Goal: Information Seeking & Learning: Learn about a topic

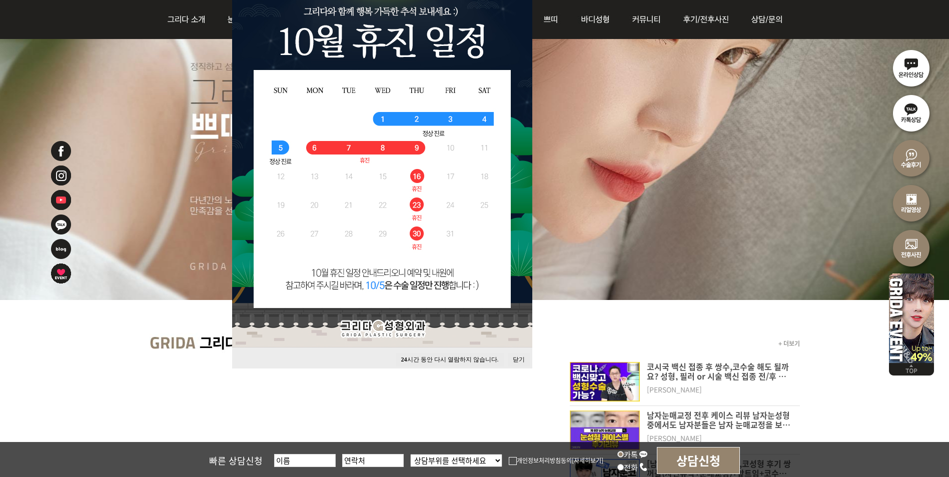
scroll to position [150, 0]
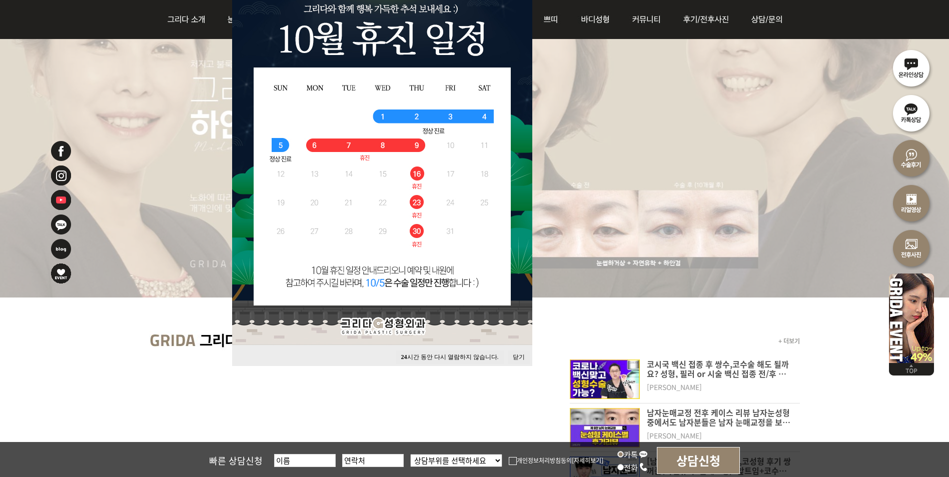
click at [525, 355] on button "닫기" at bounding box center [519, 358] width 22 height 14
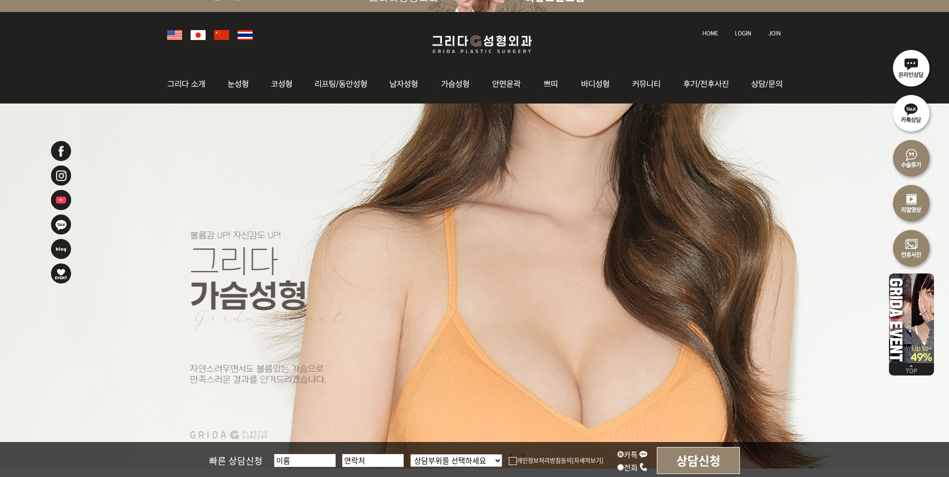
scroll to position [0, 0]
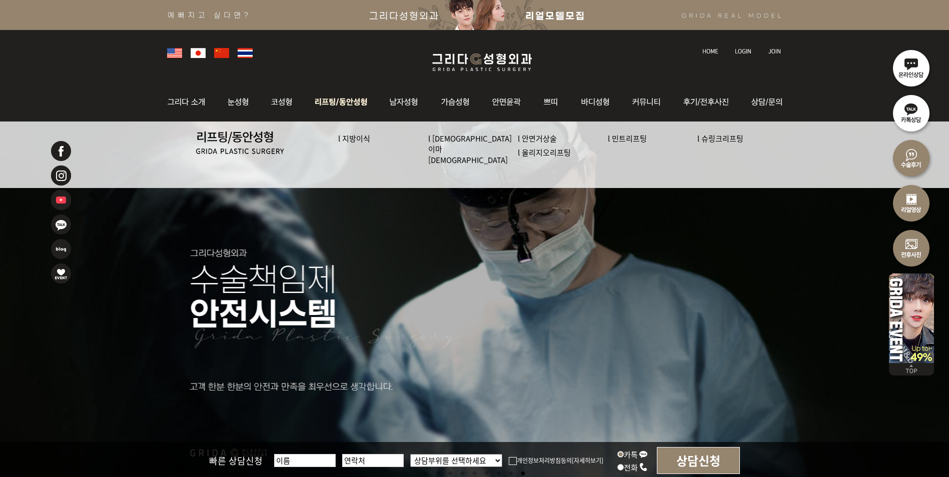
click at [518, 151] on link "l 올리지오리프팅" at bounding box center [544, 152] width 53 height 11
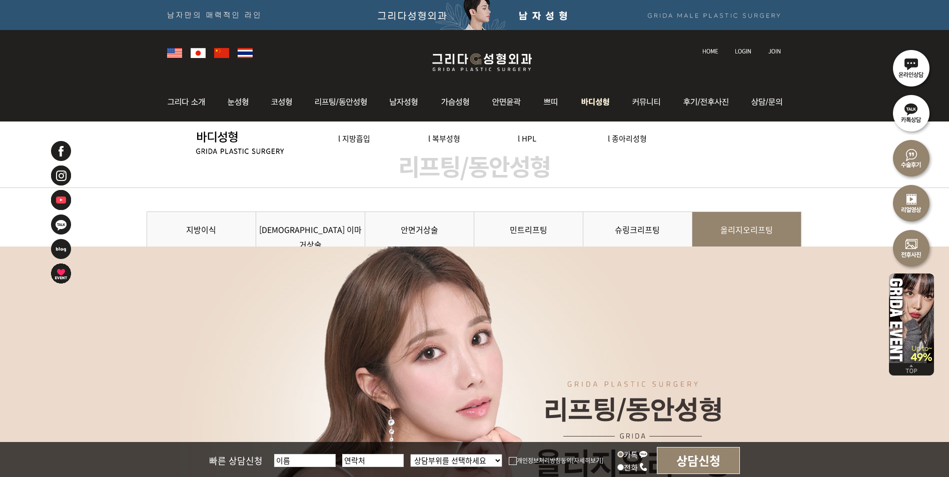
click at [443, 142] on link "l 복부성형" at bounding box center [444, 138] width 32 height 11
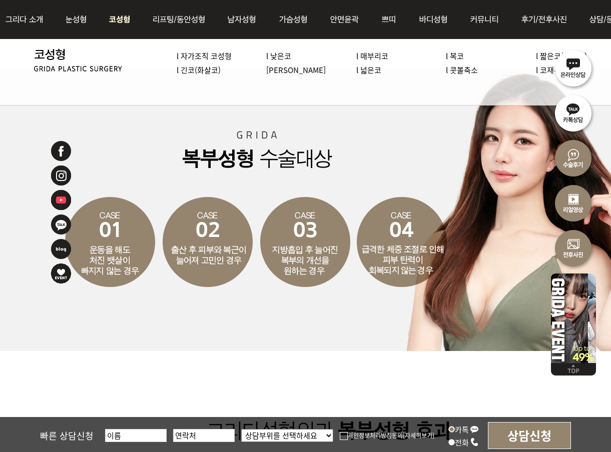
scroll to position [1801, 0]
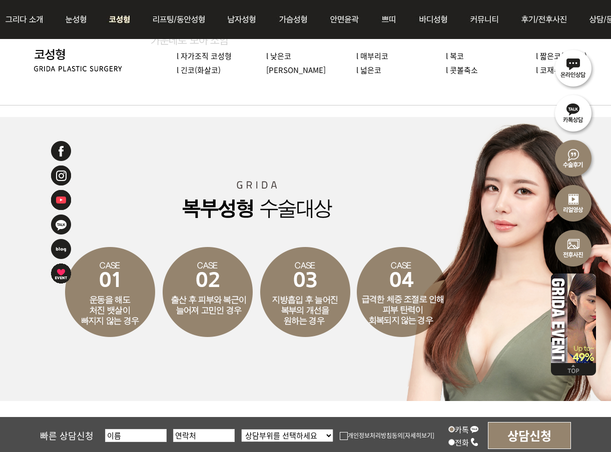
click at [457, 55] on link "l 복코" at bounding box center [455, 56] width 18 height 11
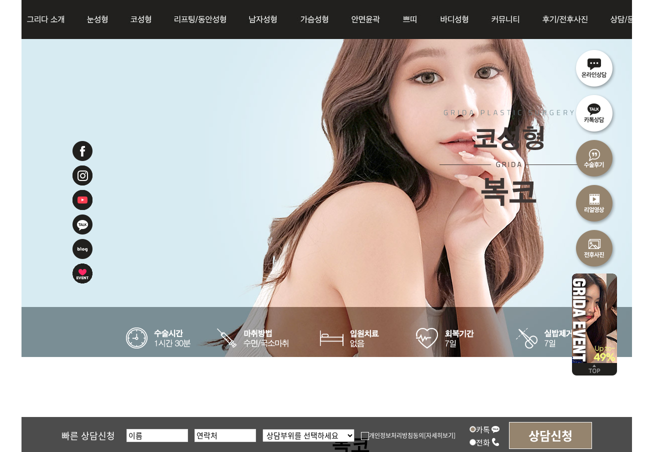
scroll to position [250, 0]
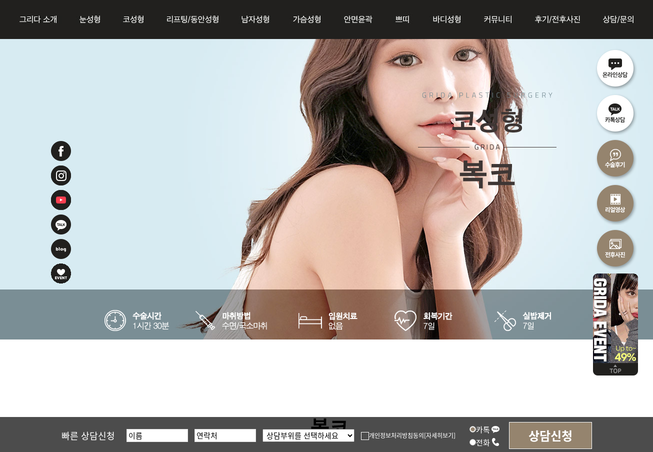
click at [610, 339] on img at bounding box center [615, 316] width 45 height 93
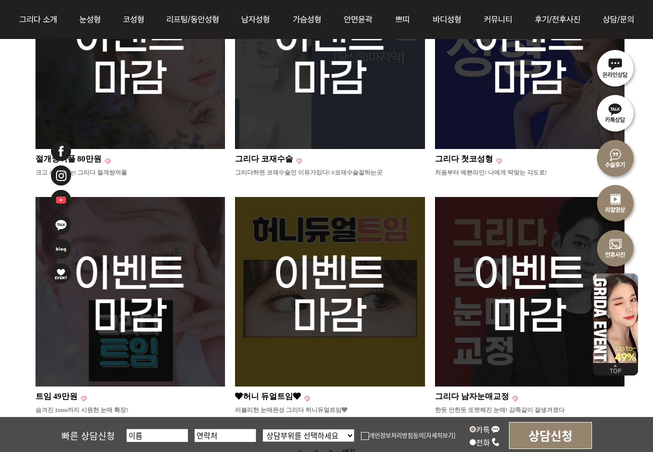
scroll to position [500, 0]
